Goal: Task Accomplishment & Management: Manage account settings

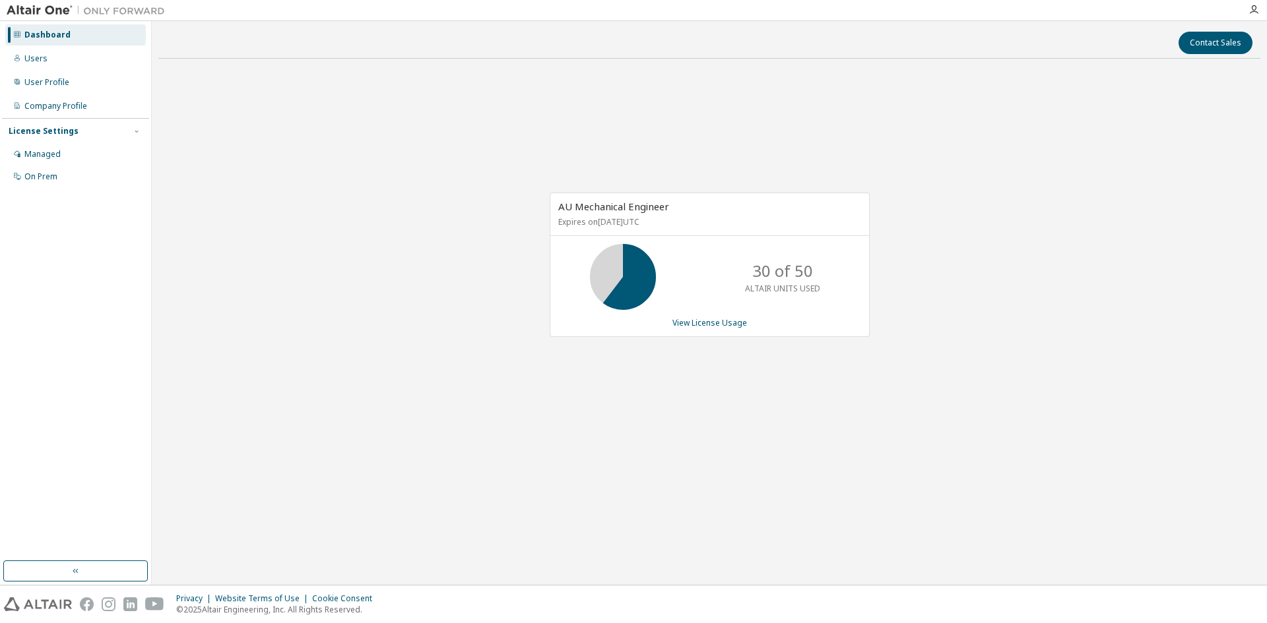
click at [699, 329] on div "AU Mechanical Engineer Expires on October 11, 2025 UTC 30 of 50 ALTAIR UNITS US…" at bounding box center [710, 265] width 320 height 144
click at [702, 324] on link "View License Usage" at bounding box center [709, 322] width 75 height 11
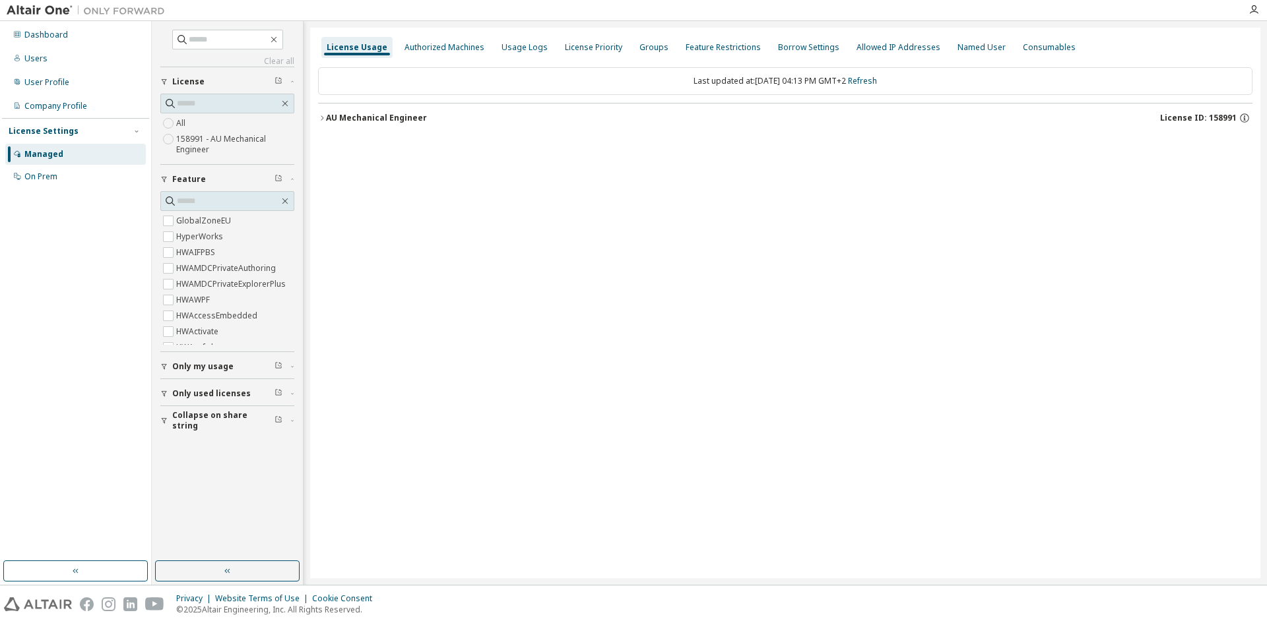
click at [326, 115] on div "AU Mechanical Engineer" at bounding box center [376, 118] width 101 height 11
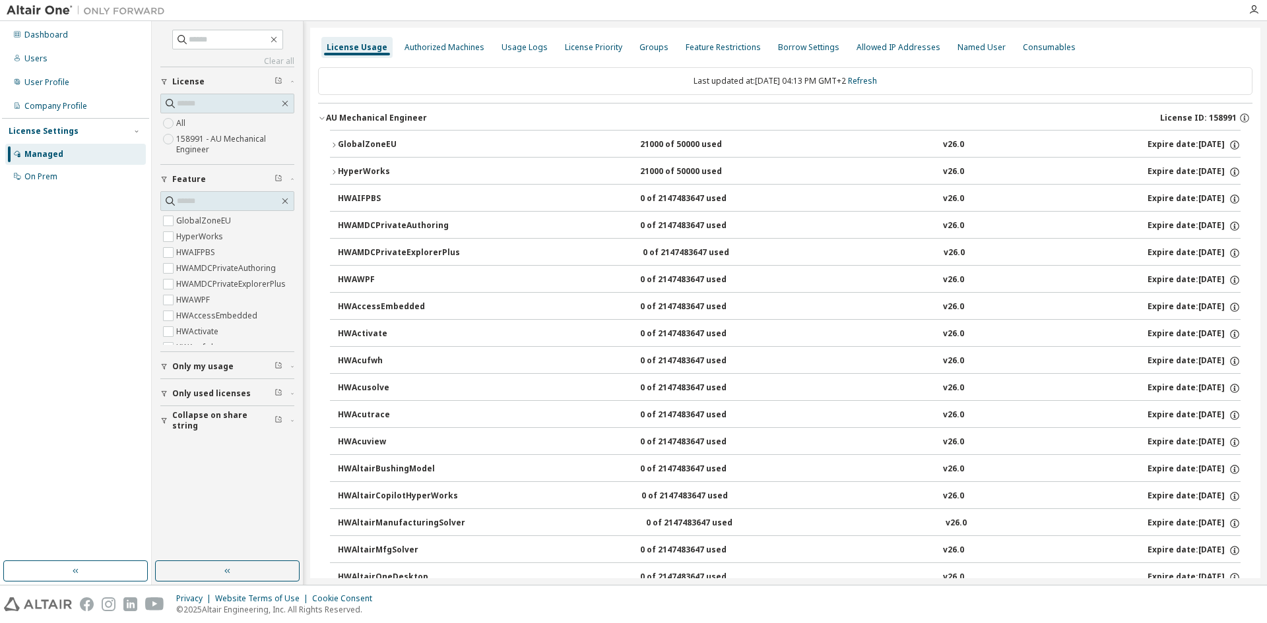
click at [326, 115] on div "AU Mechanical Engineer" at bounding box center [376, 118] width 101 height 11
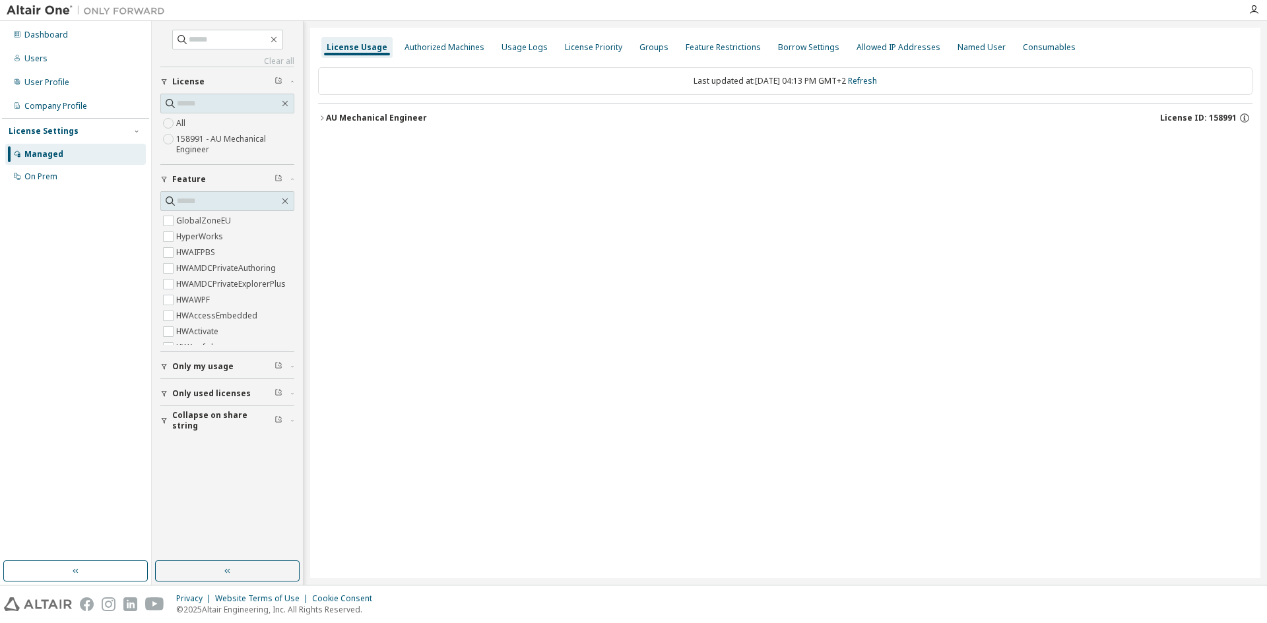
click at [31, 158] on div "Managed" at bounding box center [43, 154] width 39 height 11
click at [47, 172] on div "On Prem" at bounding box center [40, 177] width 33 height 11
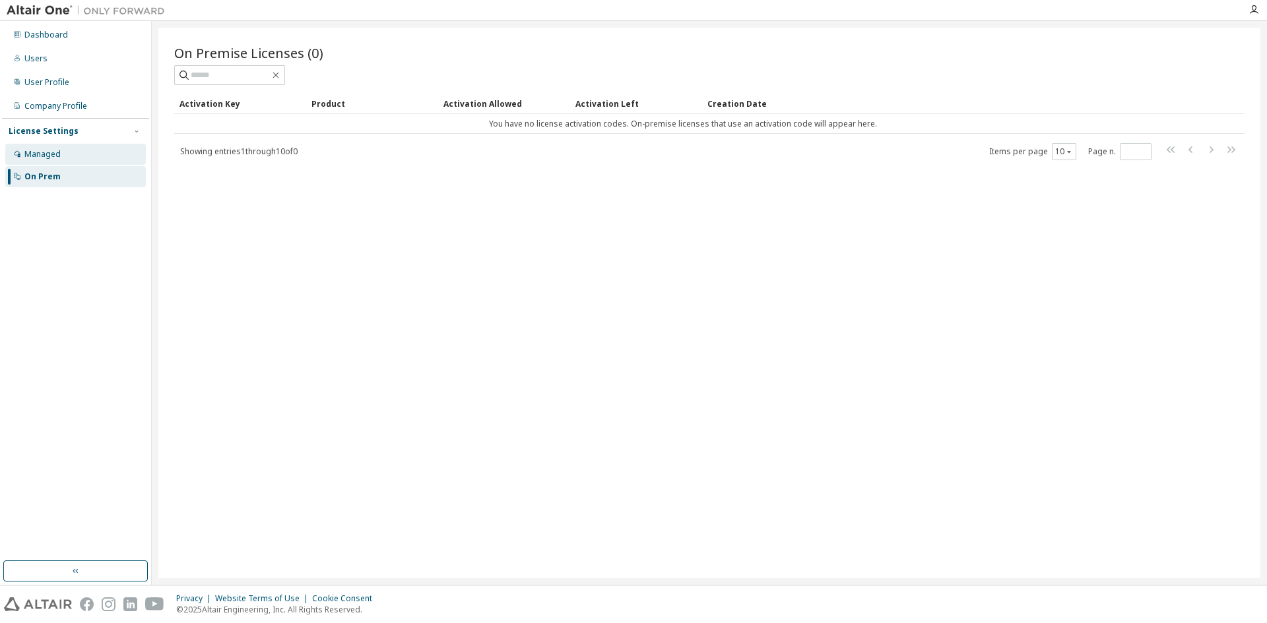
click at [52, 158] on div "Managed" at bounding box center [42, 154] width 36 height 11
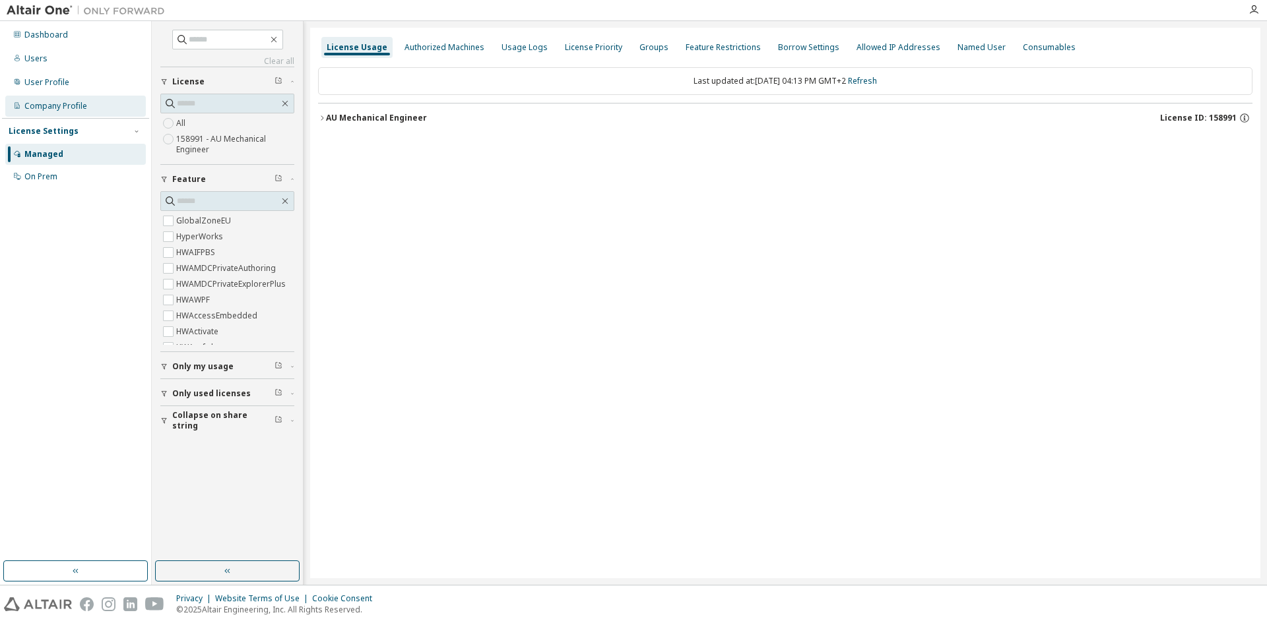
click at [49, 112] on div "Company Profile" at bounding box center [75, 106] width 141 height 21
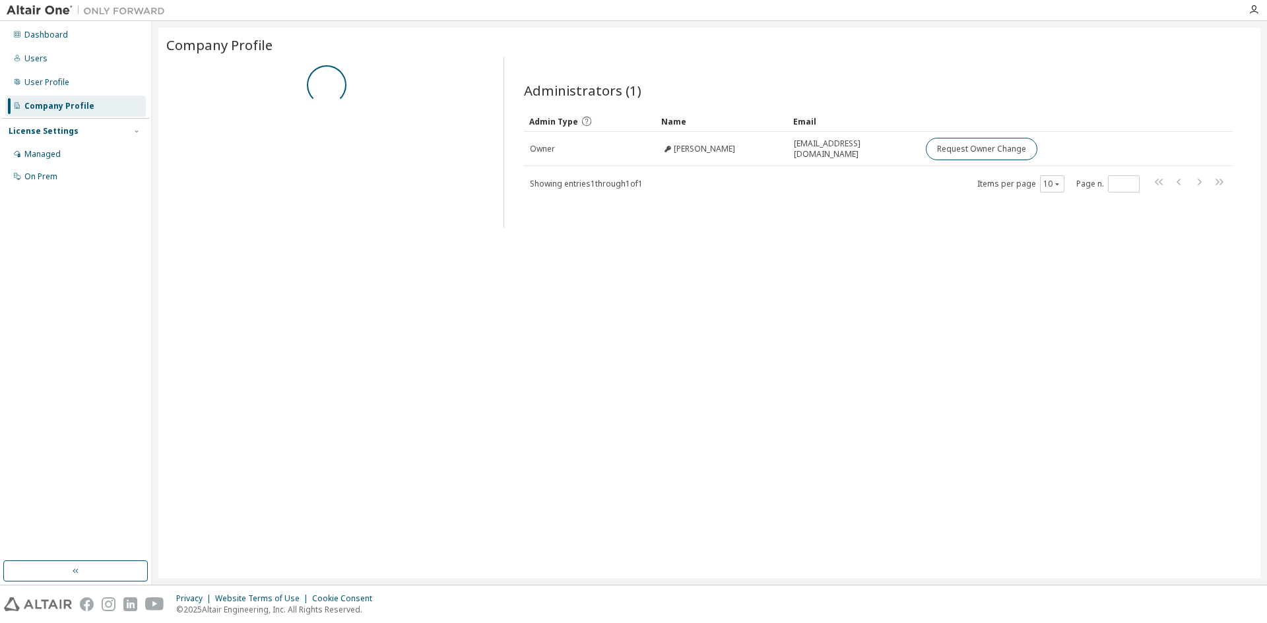
click at [51, 135] on div "License Settings" at bounding box center [44, 131] width 70 height 11
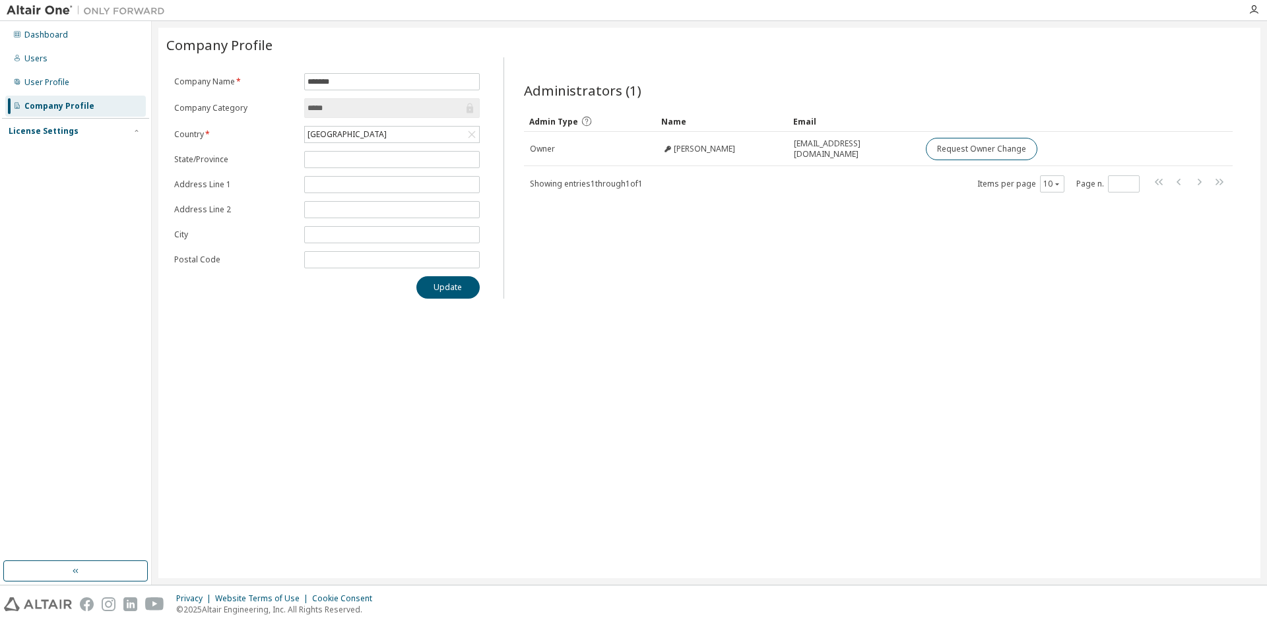
click at [51, 134] on div "License Settings" at bounding box center [44, 131] width 70 height 11
click at [42, 151] on div "Managed" at bounding box center [42, 154] width 36 height 11
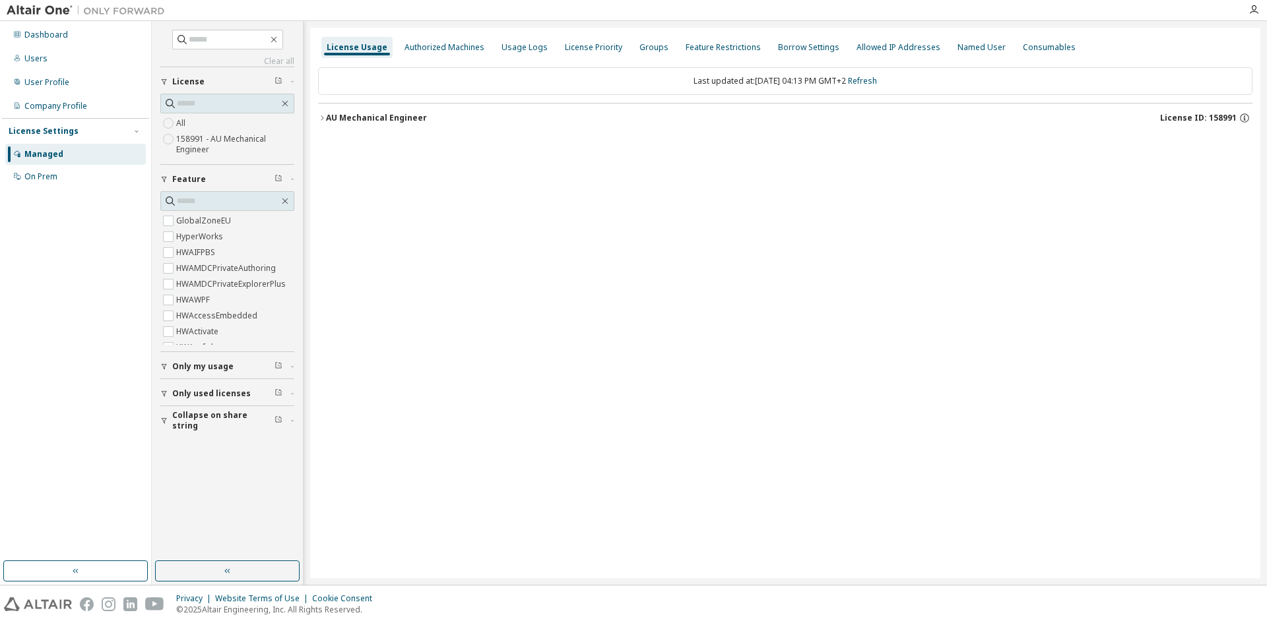
click at [365, 125] on button "AU Mechanical Engineer License ID: 158991" at bounding box center [785, 118] width 934 height 29
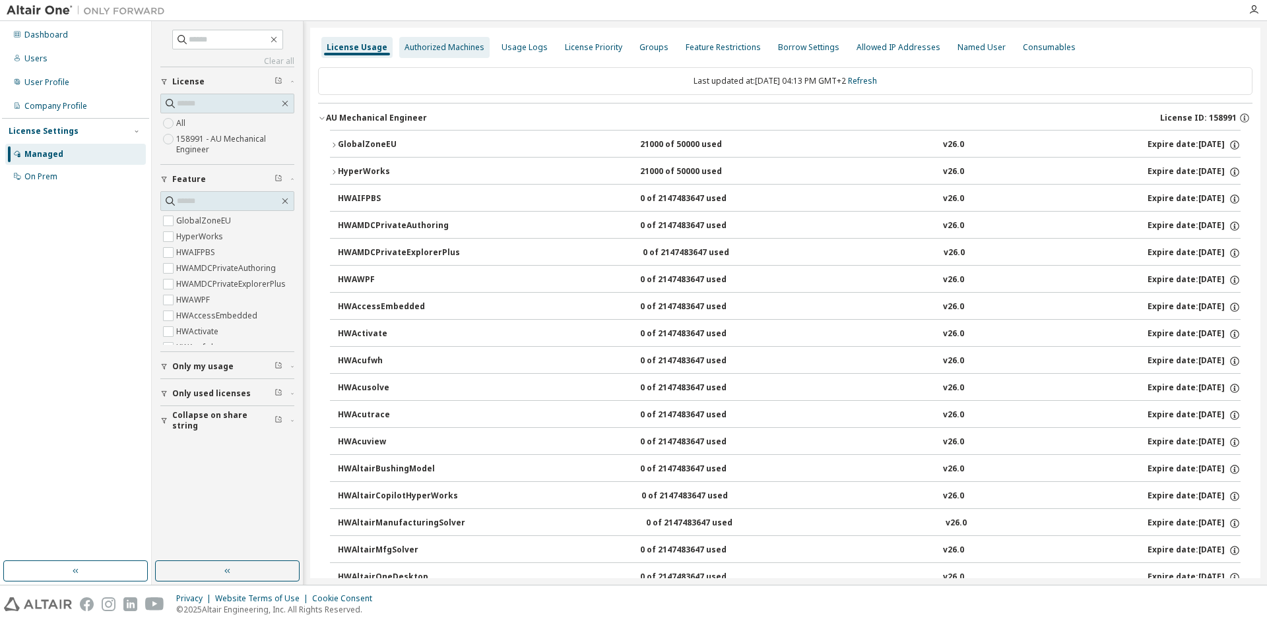
click at [416, 47] on div "Authorized Machines" at bounding box center [444, 47] width 80 height 11
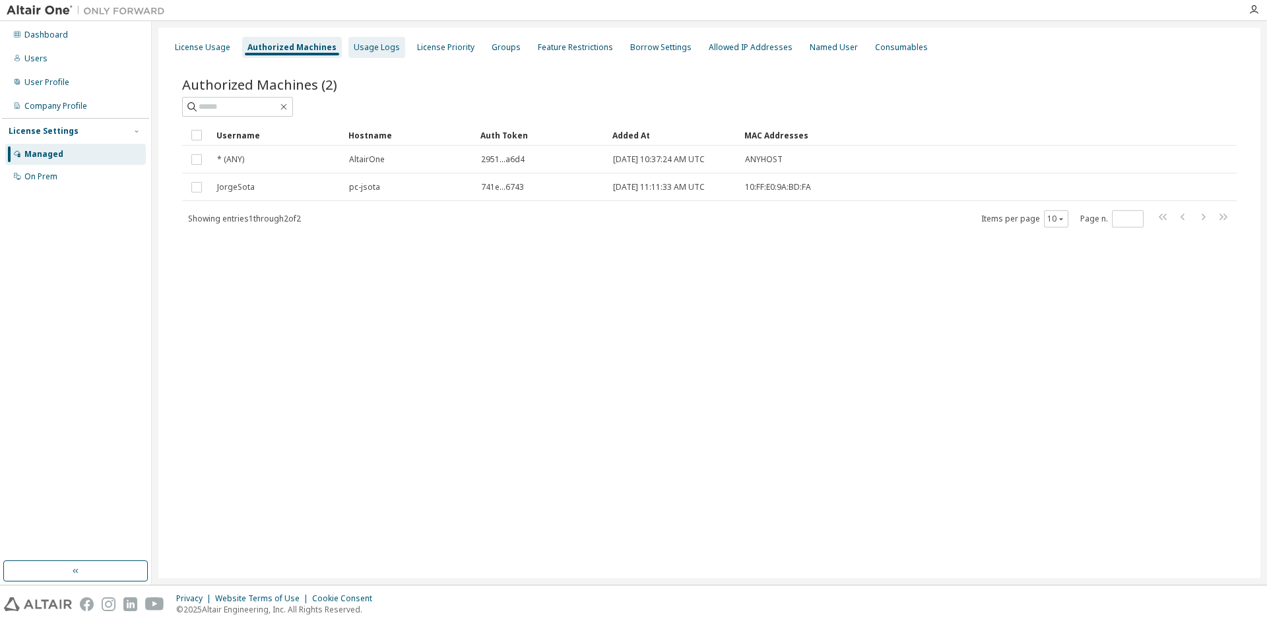
click at [369, 47] on div "Usage Logs" at bounding box center [377, 47] width 46 height 11
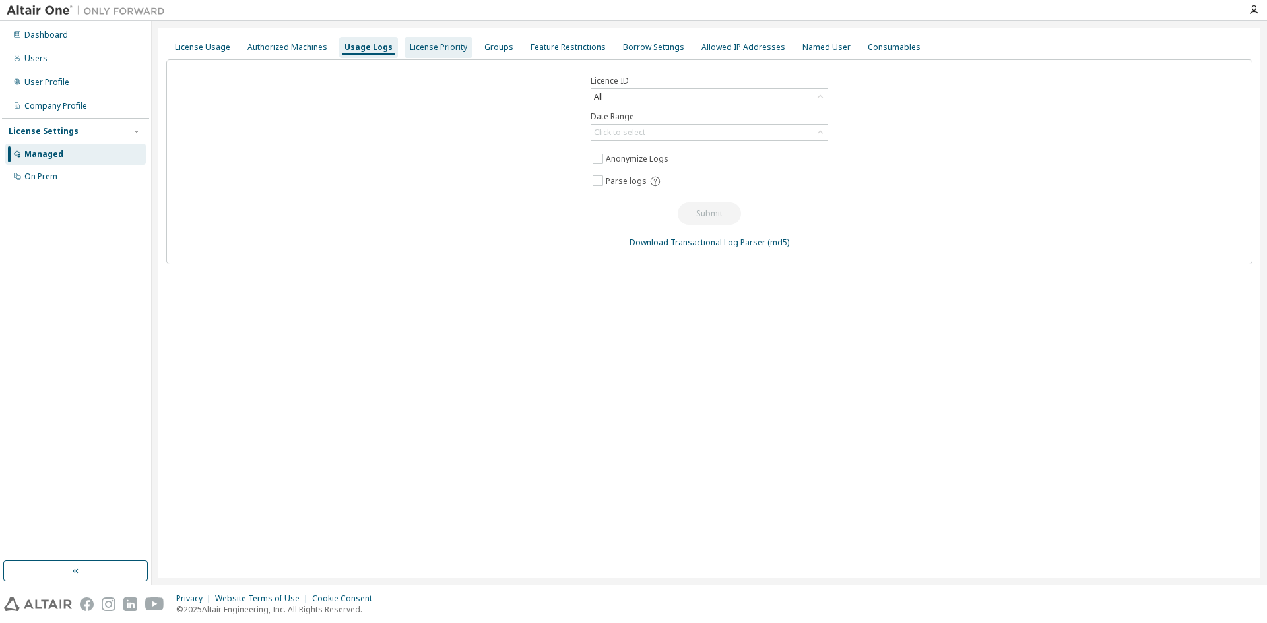
click at [426, 48] on div "License Priority" at bounding box center [438, 47] width 57 height 11
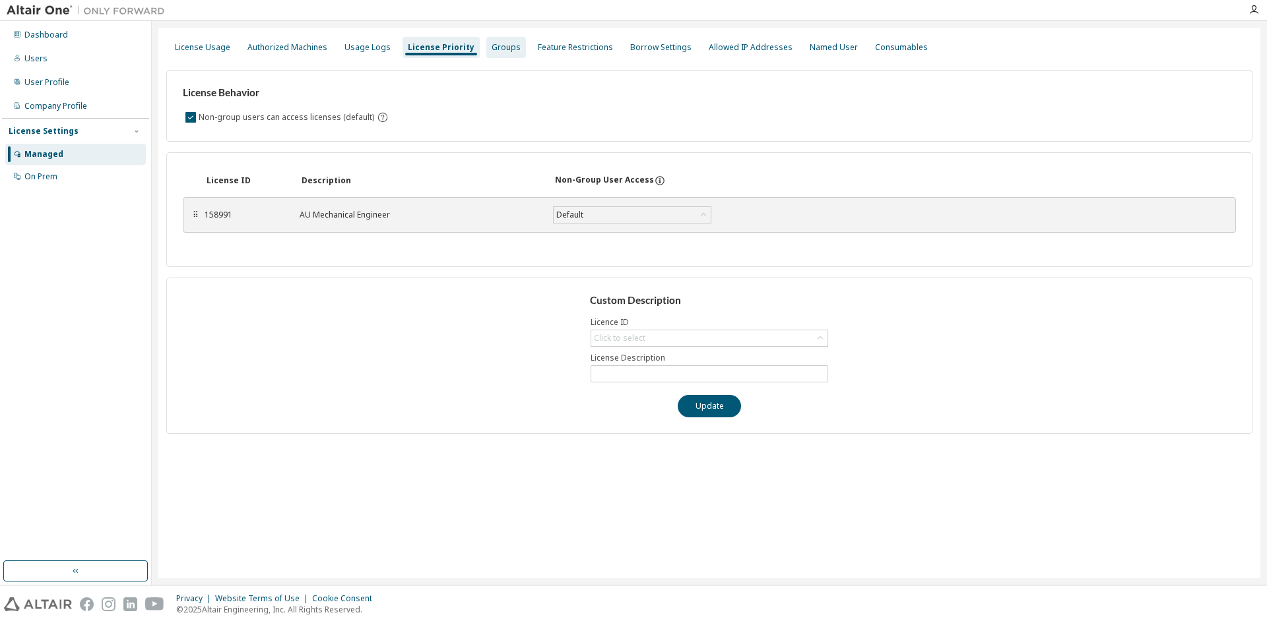
click at [491, 46] on div "Groups" at bounding box center [505, 47] width 29 height 11
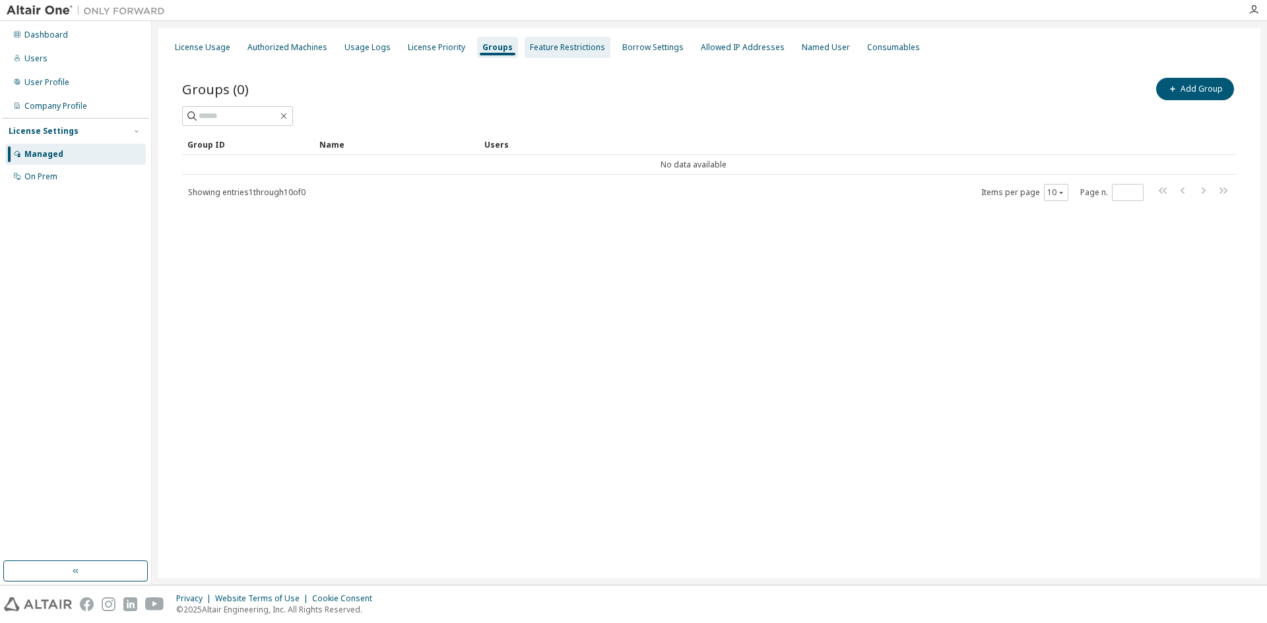
click at [570, 51] on div "Feature Restrictions" at bounding box center [567, 47] width 75 height 11
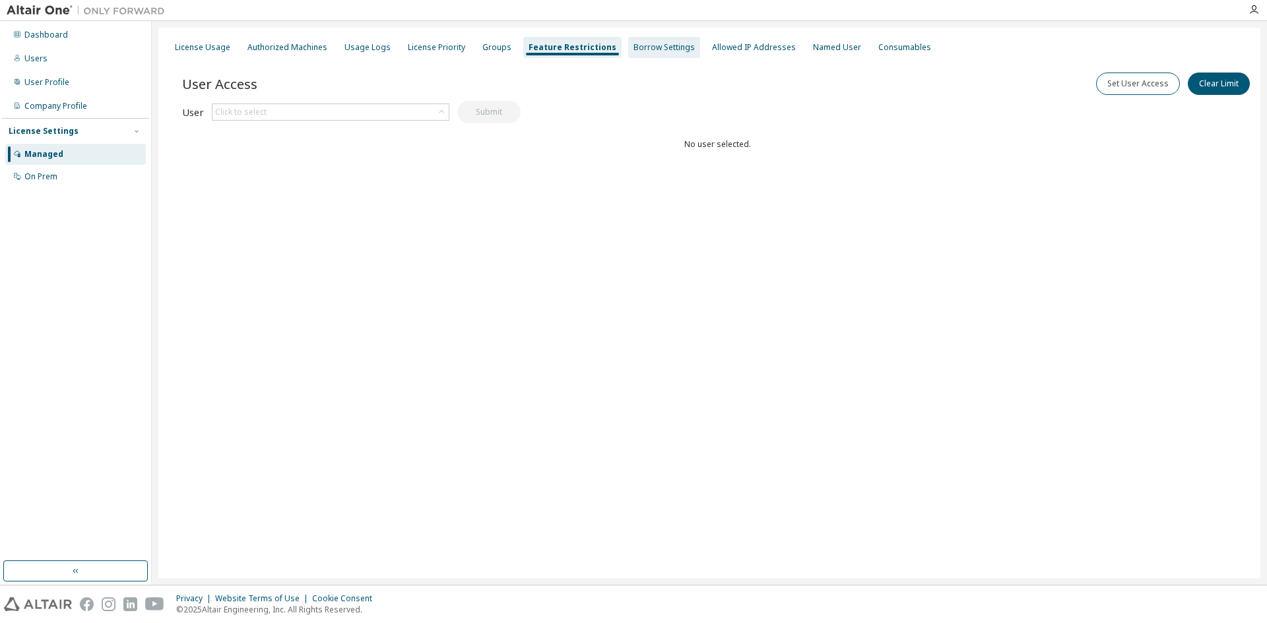
click at [637, 48] on div "Borrow Settings" at bounding box center [663, 47] width 61 height 11
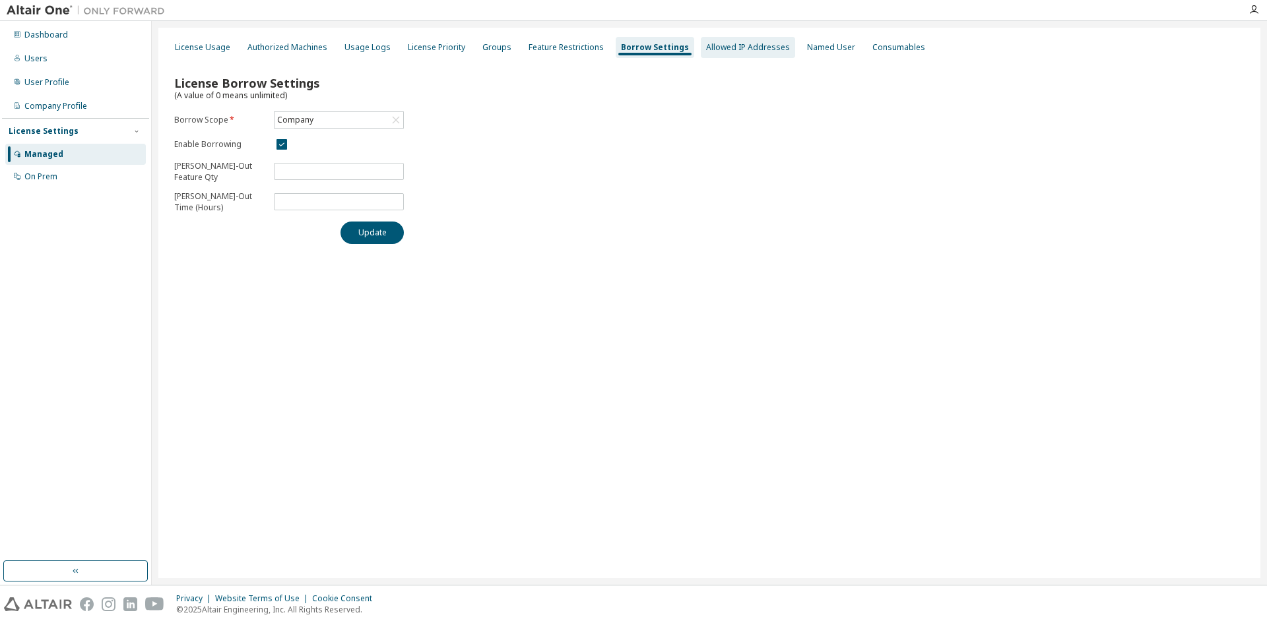
click at [718, 42] on div "Allowed IP Addresses" at bounding box center [748, 47] width 84 height 11
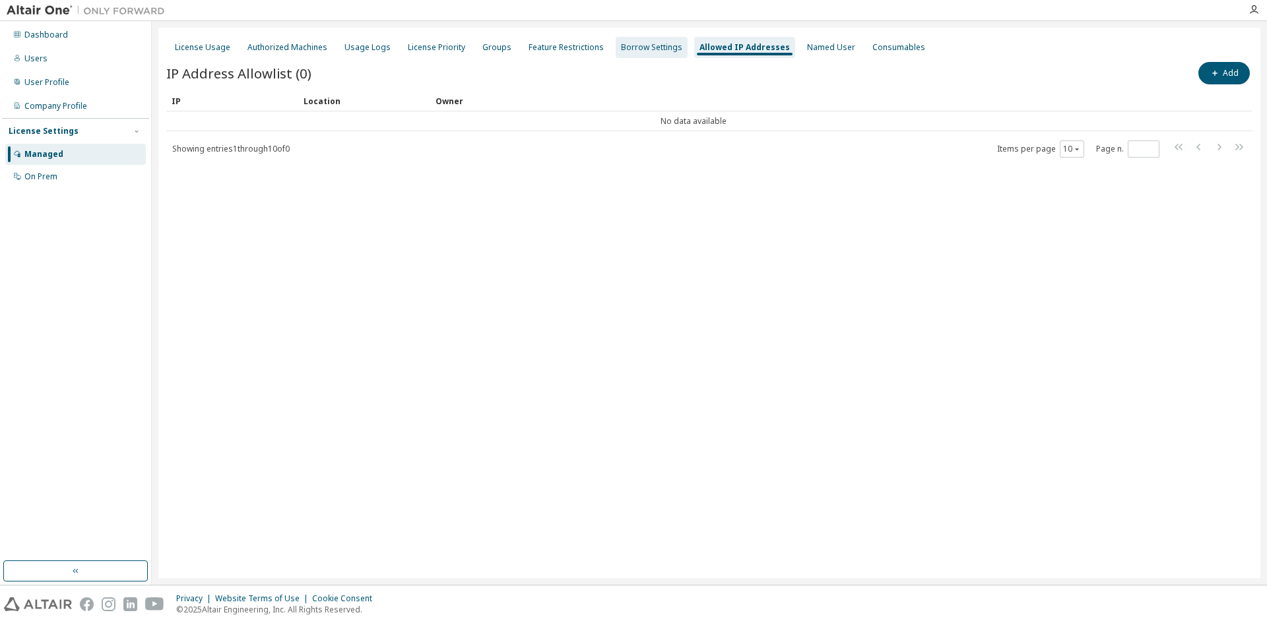
click at [650, 38] on div "Borrow Settings" at bounding box center [652, 47] width 72 height 21
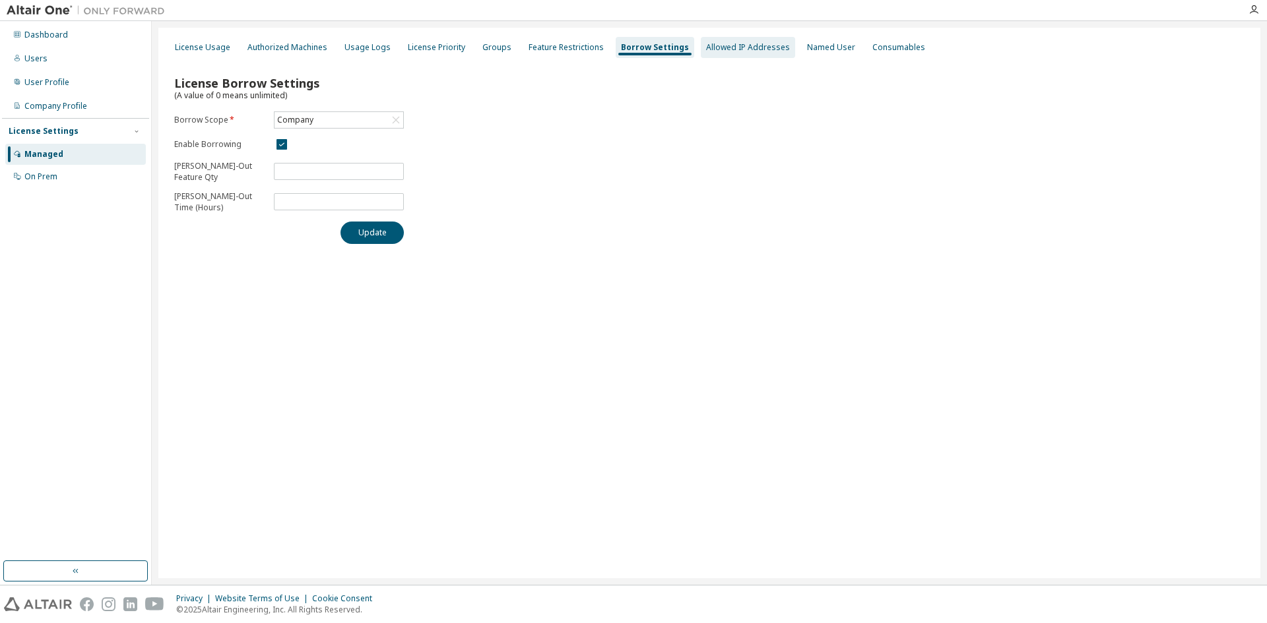
click at [758, 50] on div "Allowed IP Addresses" at bounding box center [748, 47] width 84 height 11
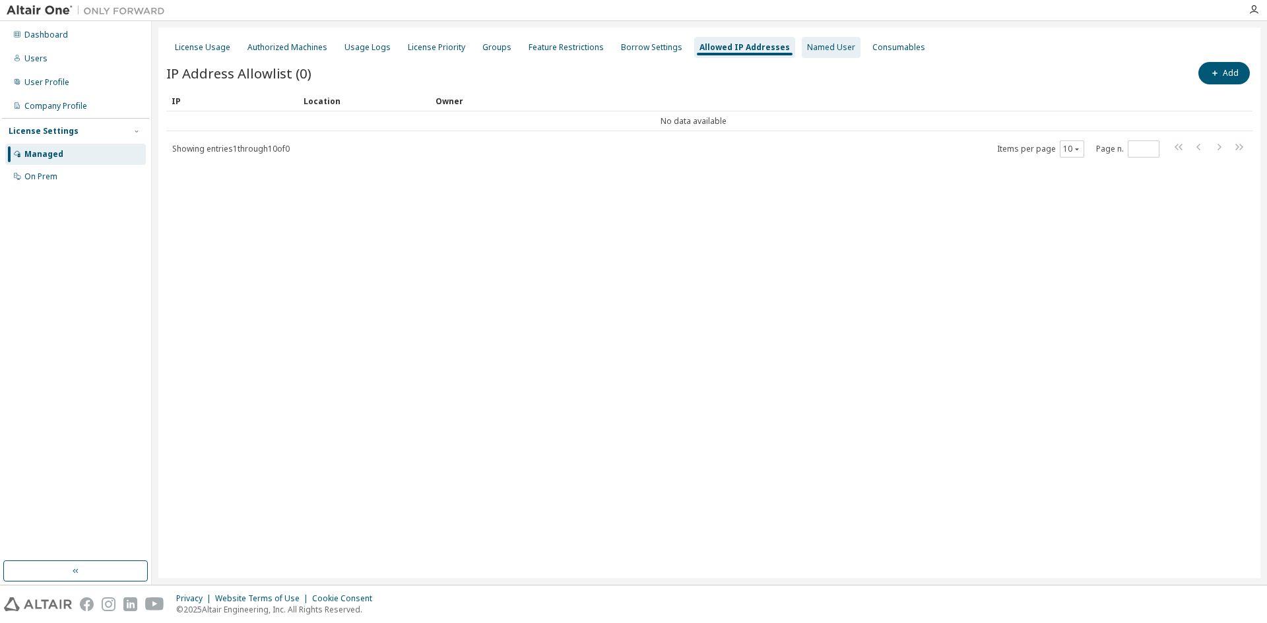
click at [807, 52] on div "Named User" at bounding box center [831, 47] width 48 height 11
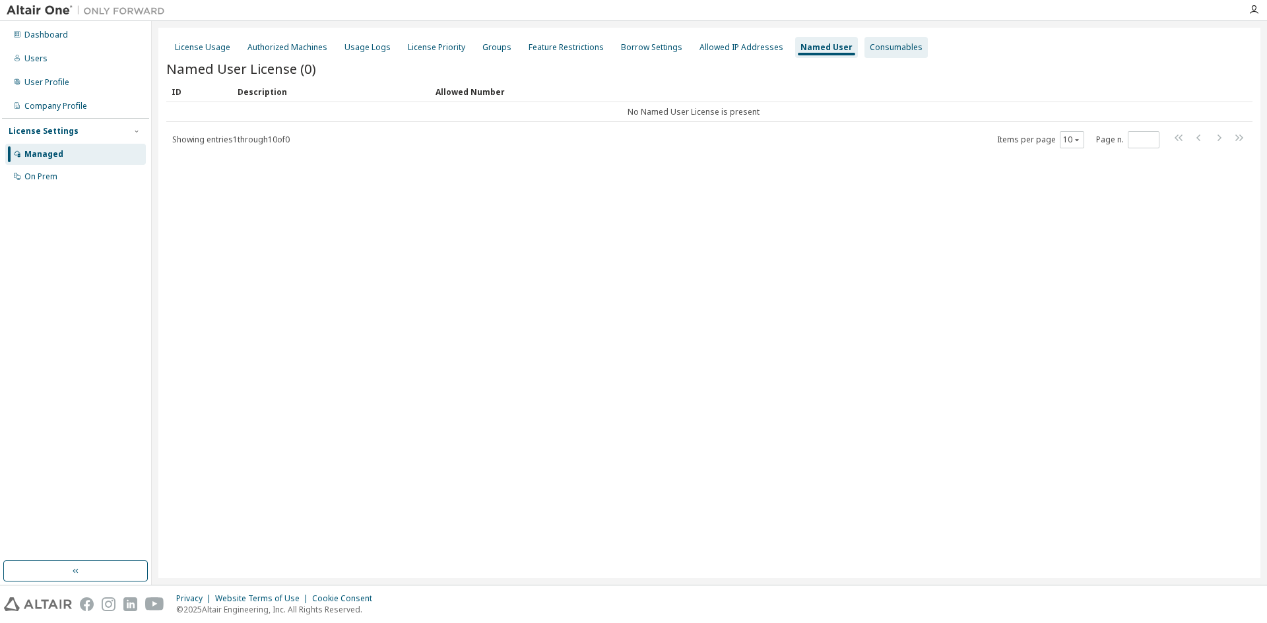
click at [870, 49] on div "Consumables" at bounding box center [896, 47] width 53 height 11
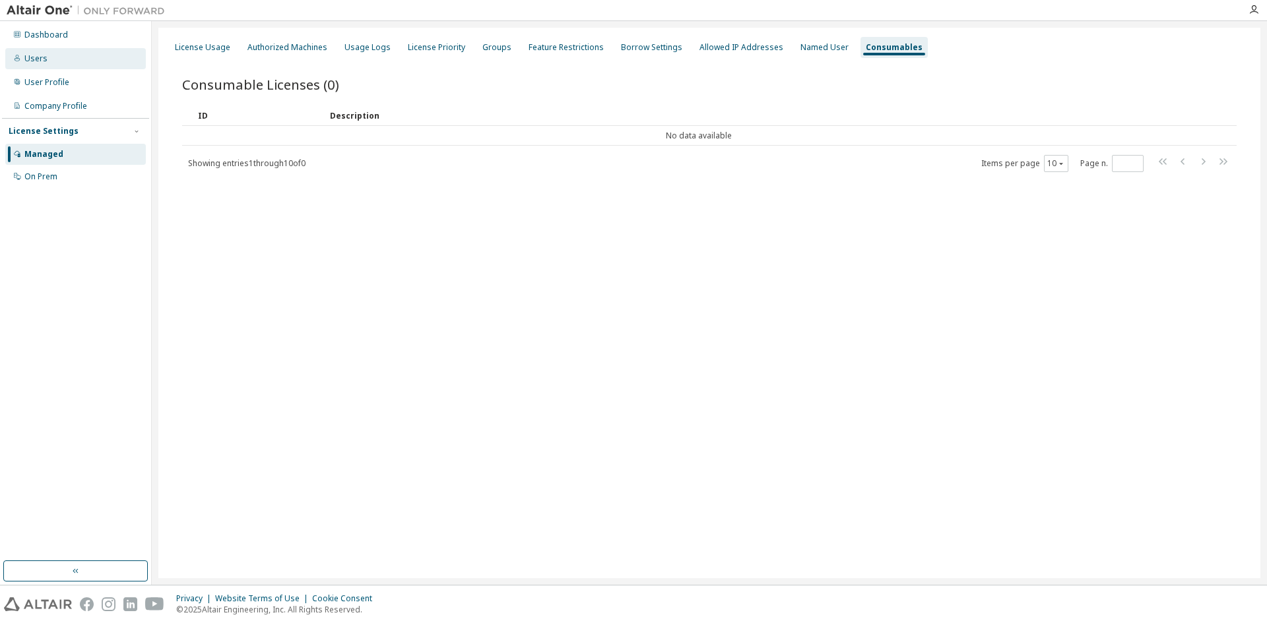
click at [59, 55] on div "Users" at bounding box center [75, 58] width 141 height 21
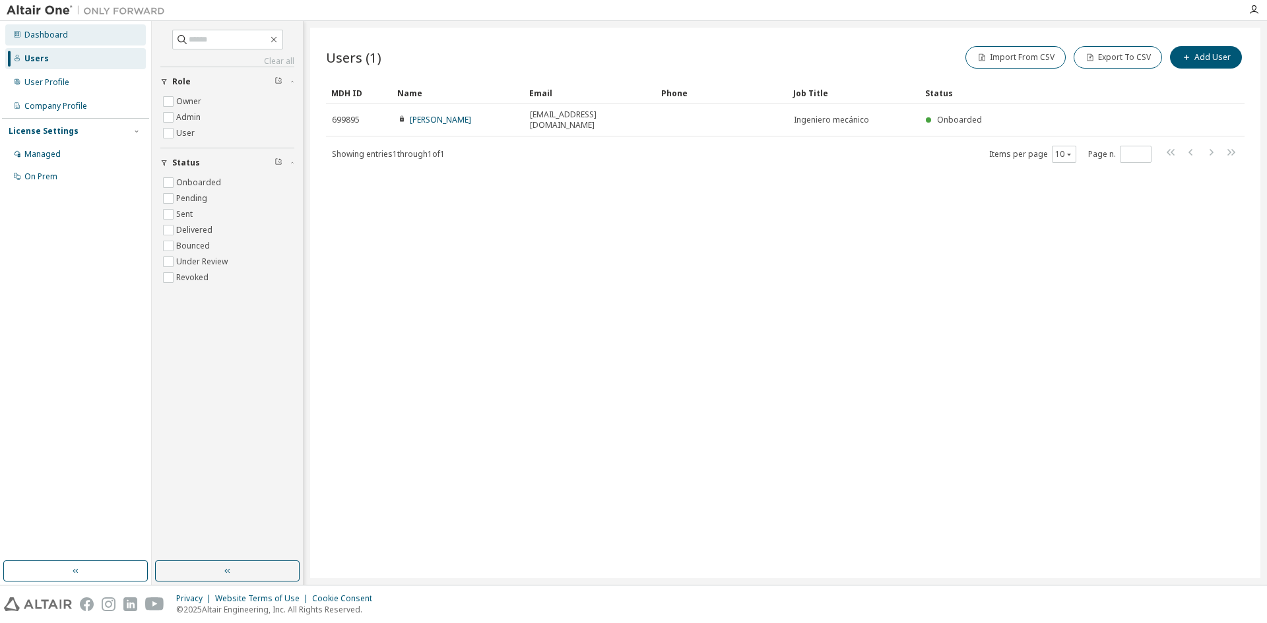
click at [59, 34] on div "Dashboard" at bounding box center [46, 35] width 44 height 11
